Goal: Find contact information: Find contact information

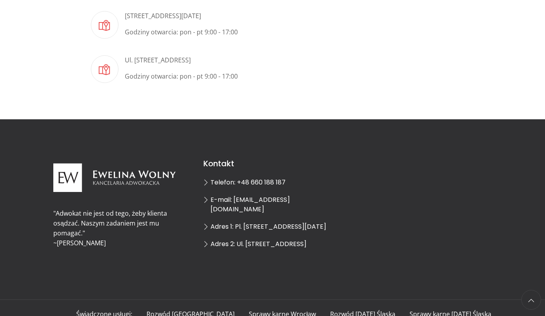
scroll to position [276, 0]
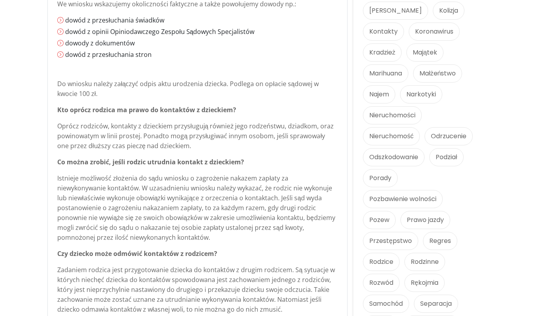
scroll to position [925, 0]
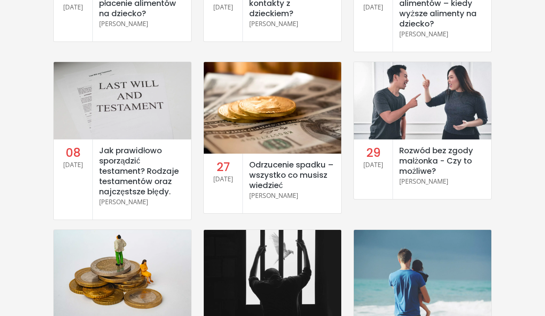
scroll to position [1002, 0]
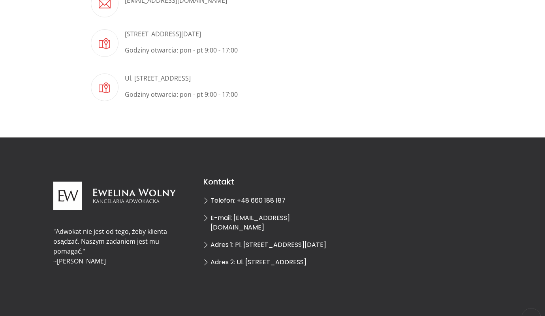
scroll to position [276, 0]
